Goal: Information Seeking & Learning: Find specific page/section

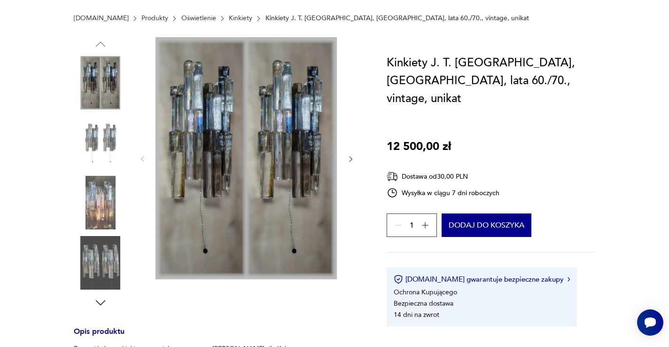
scroll to position [56, 0]
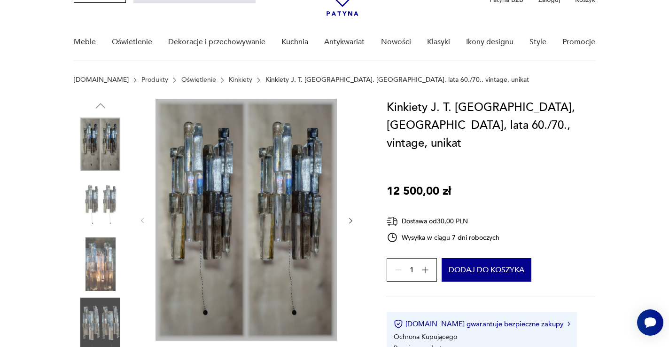
click at [100, 208] on img at bounding box center [101, 205] width 54 height 54
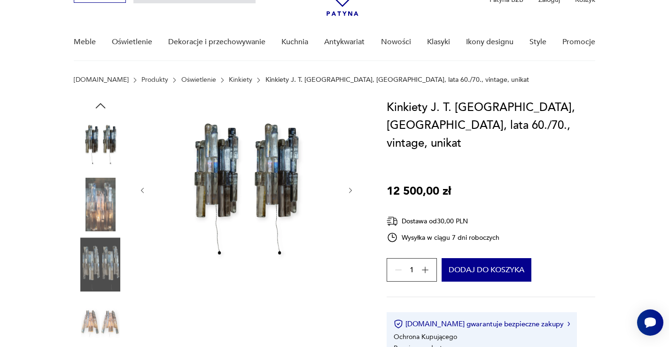
click at [95, 248] on img at bounding box center [101, 264] width 54 height 54
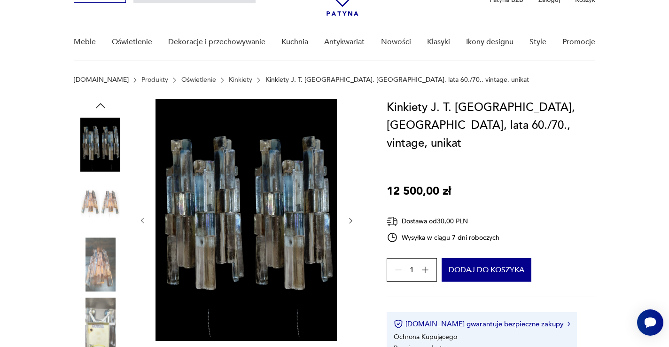
click at [93, 313] on img at bounding box center [101, 324] width 54 height 54
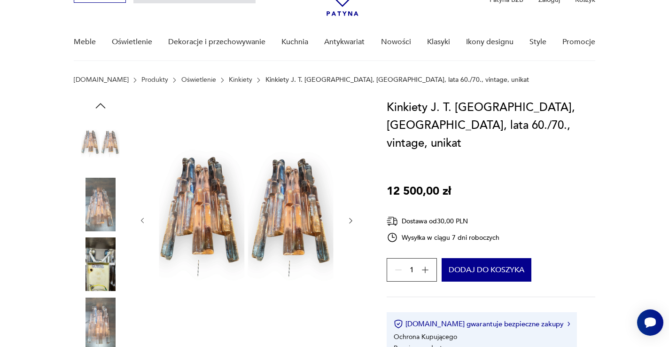
click at [93, 313] on img at bounding box center [101, 324] width 54 height 54
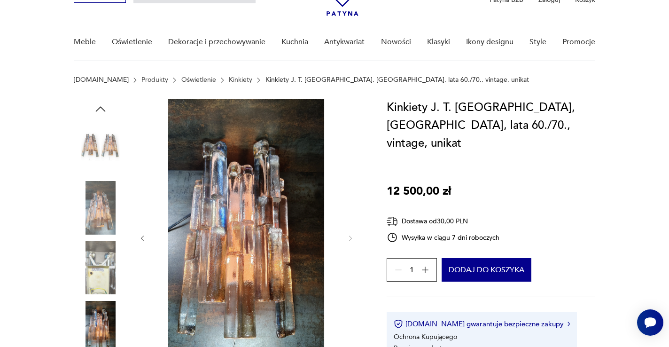
click at [99, 260] on img at bounding box center [101, 268] width 54 height 54
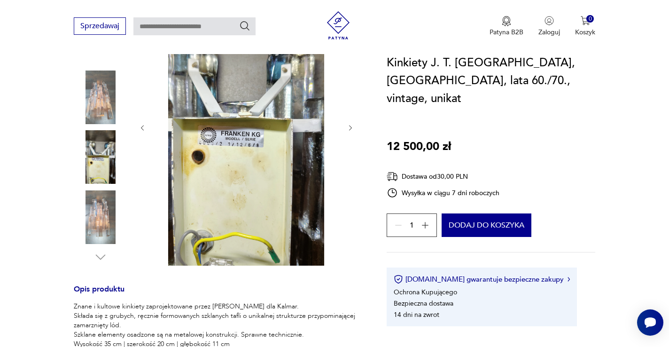
scroll to position [92, 0]
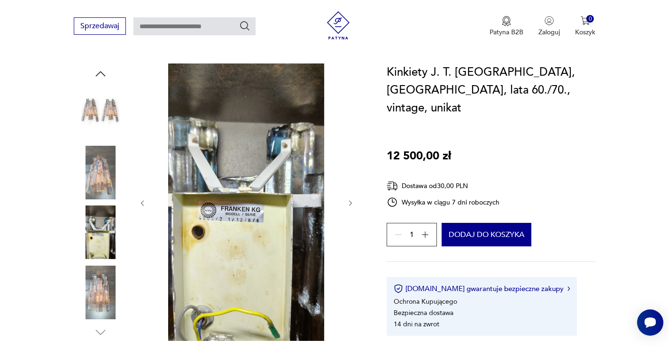
click at [220, 25] on input "text" at bounding box center [194, 26] width 122 height 18
type input "*******"
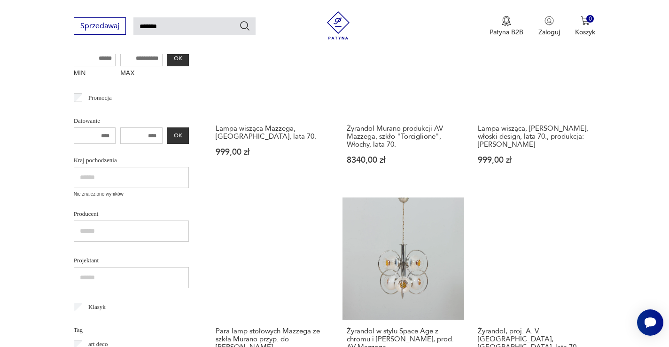
scroll to position [210, 0]
